Goal: Use online tool/utility: Utilize a website feature to perform a specific function

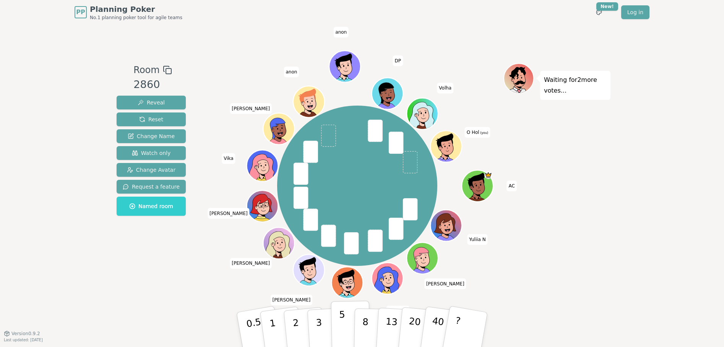
click at [342, 322] on p "5" at bounding box center [342, 329] width 6 height 41
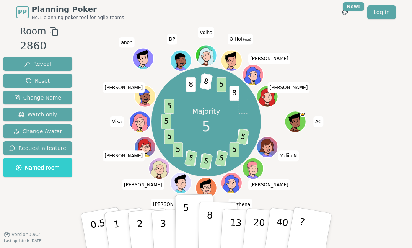
click at [209, 214] on p "8" at bounding box center [209, 229] width 6 height 41
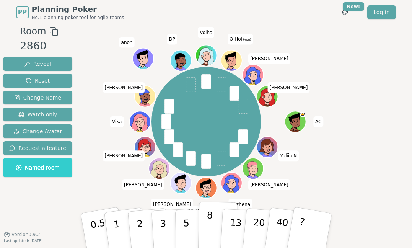
click at [208, 221] on p "8" at bounding box center [209, 229] width 6 height 41
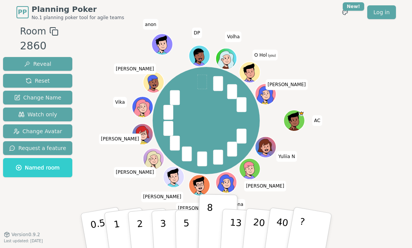
click at [126, 195] on div "AC Yuliia N [PERSON_NAME] [PERSON_NAME] D [PERSON_NAME] [PERSON_NAME] T Vika Ol…" at bounding box center [206, 120] width 225 height 164
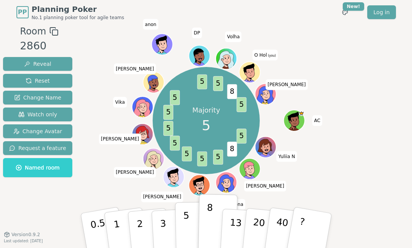
click at [186, 224] on p "5" at bounding box center [186, 230] width 6 height 41
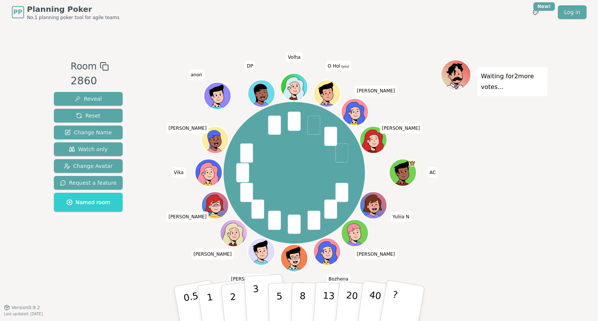
click at [258, 299] on p "3" at bounding box center [256, 305] width 8 height 42
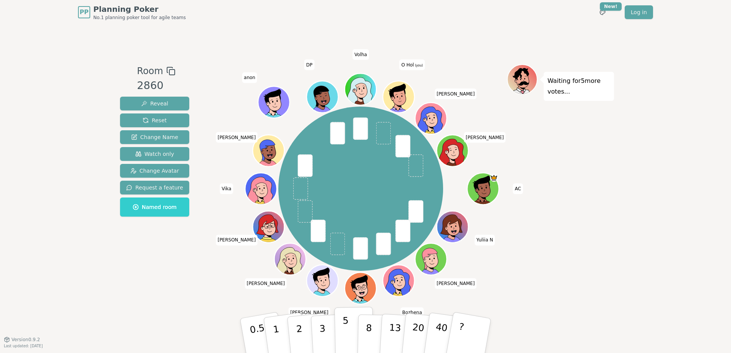
click at [339, 335] on button "5" at bounding box center [353, 336] width 39 height 58
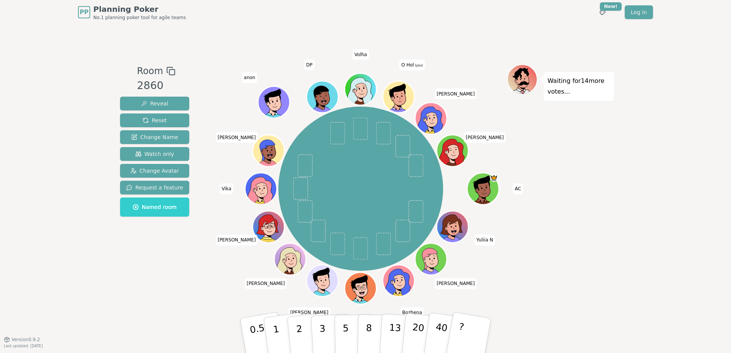
click at [300, 13] on div "PP Planning Poker No.1 planning poker tool for agile teams Toggle theme New! Lo…" at bounding box center [365, 12] width 575 height 24
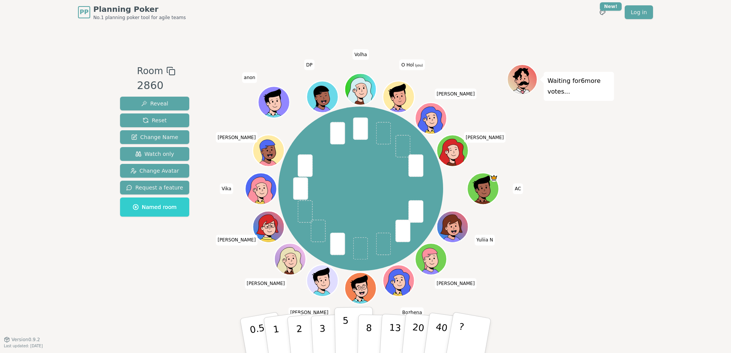
click at [351, 329] on button "5" at bounding box center [353, 336] width 39 height 58
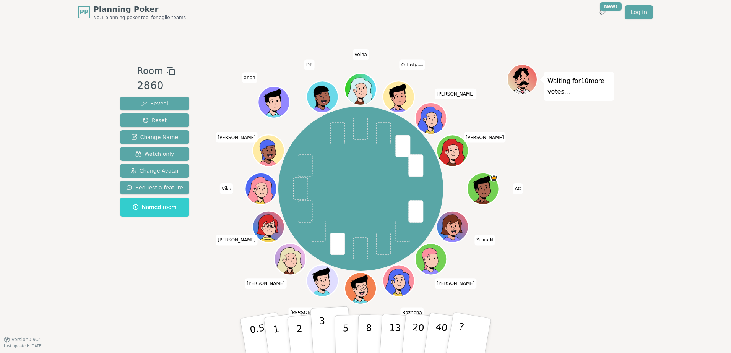
click at [328, 332] on button "3" at bounding box center [331, 336] width 42 height 60
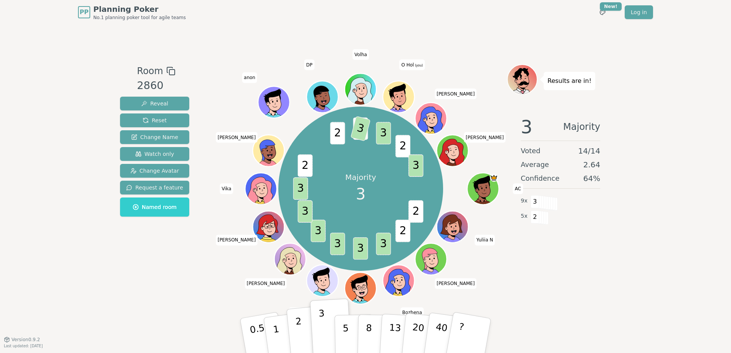
click at [300, 329] on p "2" at bounding box center [300, 337] width 10 height 42
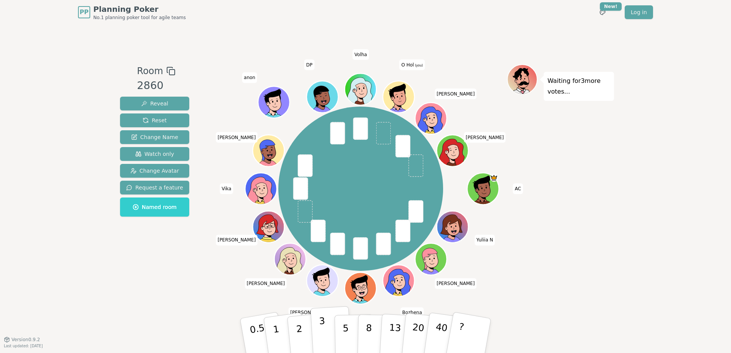
click at [327, 334] on button "3" at bounding box center [331, 336] width 42 height 60
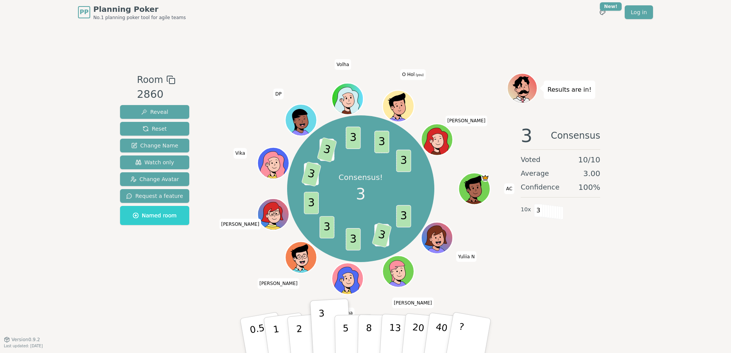
click at [505, 10] on div "PP Planning Poker No.1 planning poker tool for agile teams Toggle theme New! Lo…" at bounding box center [365, 12] width 575 height 24
